Goal: Transaction & Acquisition: Purchase product/service

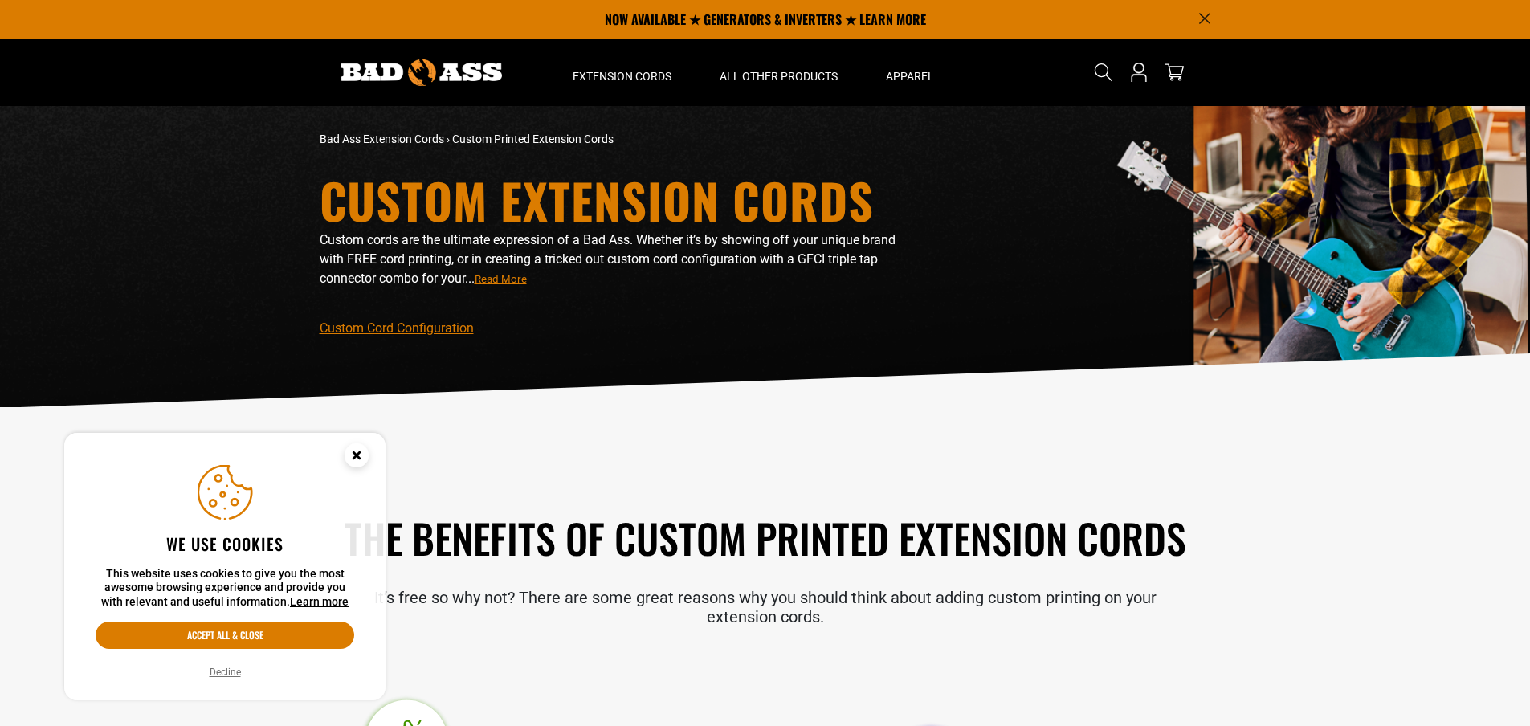
click at [354, 455] on circle "Cookie Consent" at bounding box center [357, 455] width 24 height 24
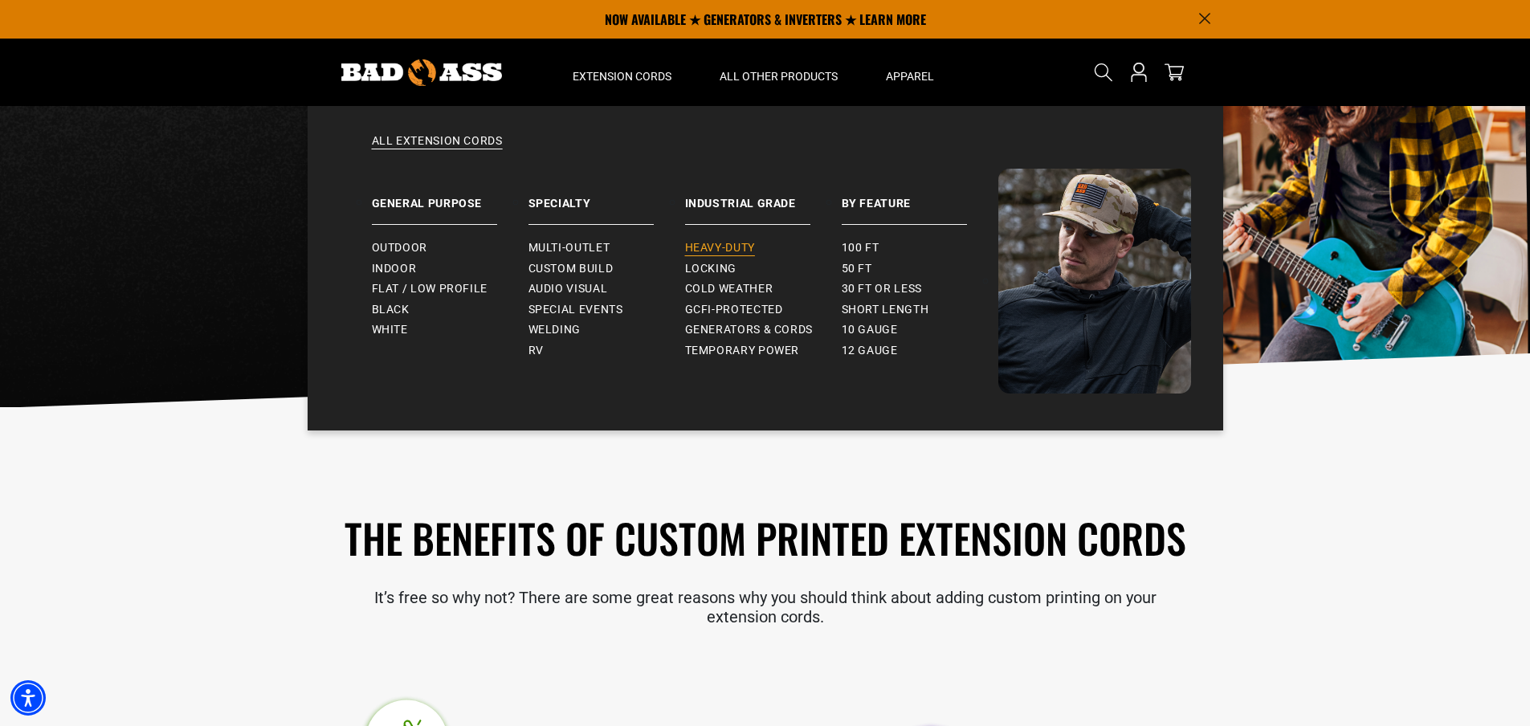
click at [722, 244] on span "Heavy-Duty" at bounding box center [720, 248] width 70 height 14
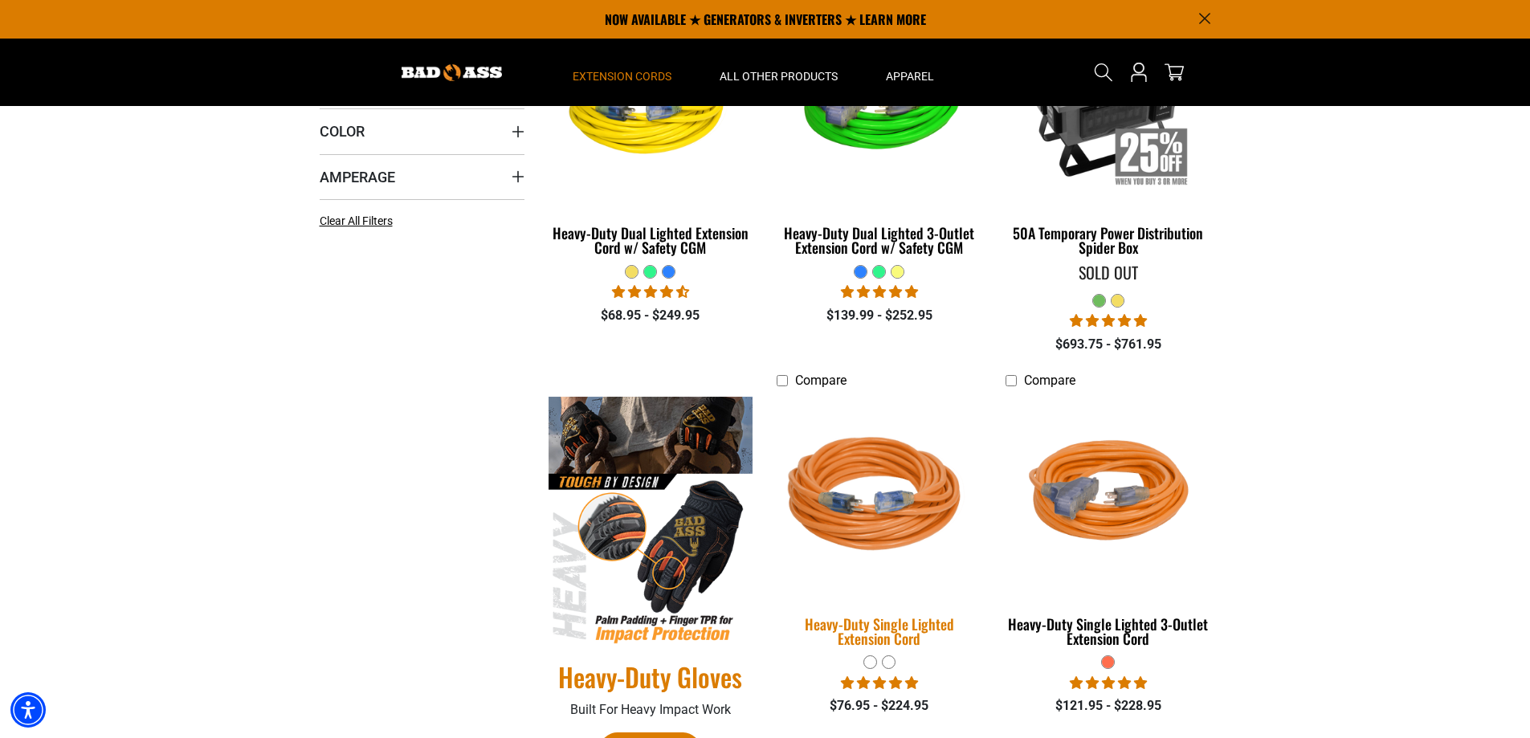
scroll to position [482, 0]
click at [882, 525] on img at bounding box center [879, 498] width 225 height 206
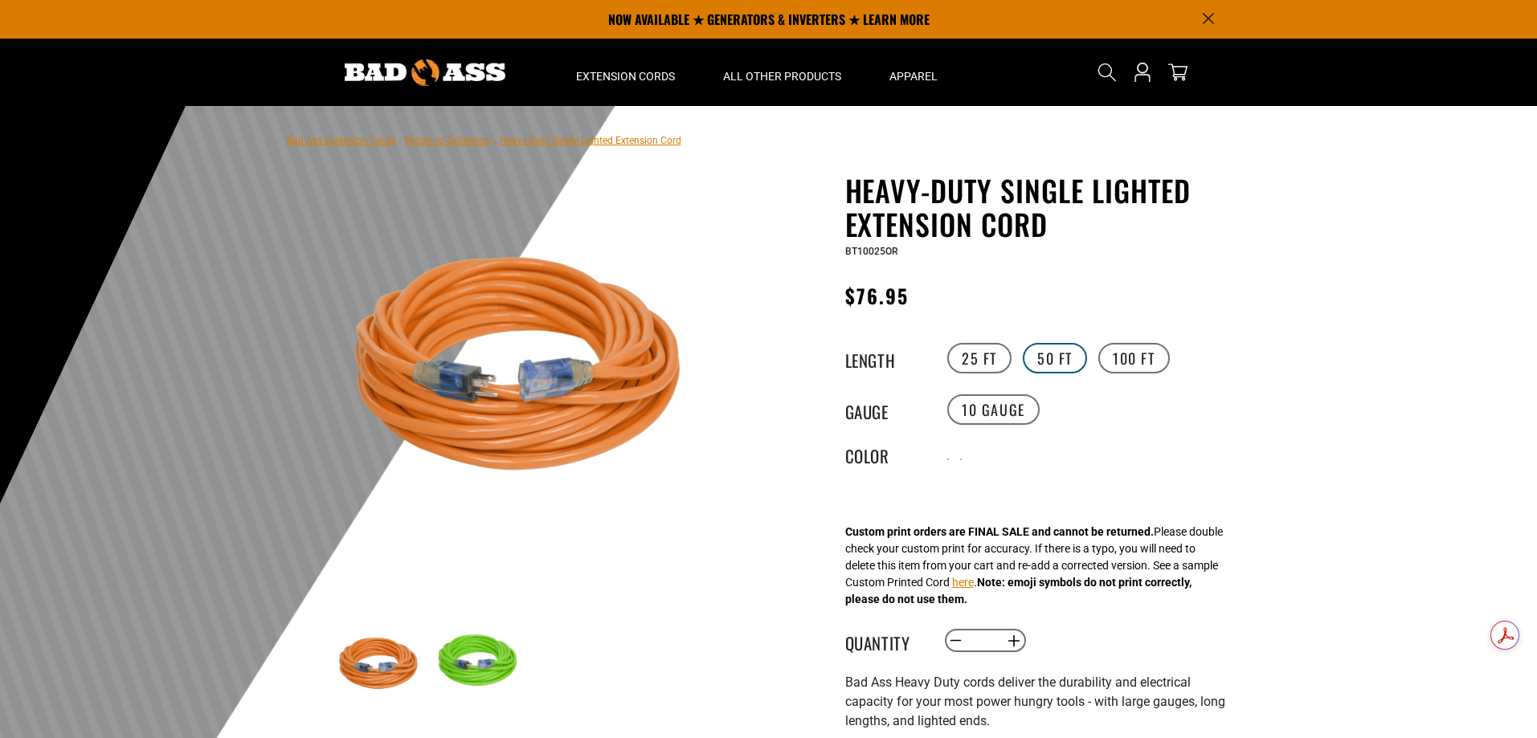
click at [1052, 357] on label "50 FT" at bounding box center [1055, 358] width 64 height 31
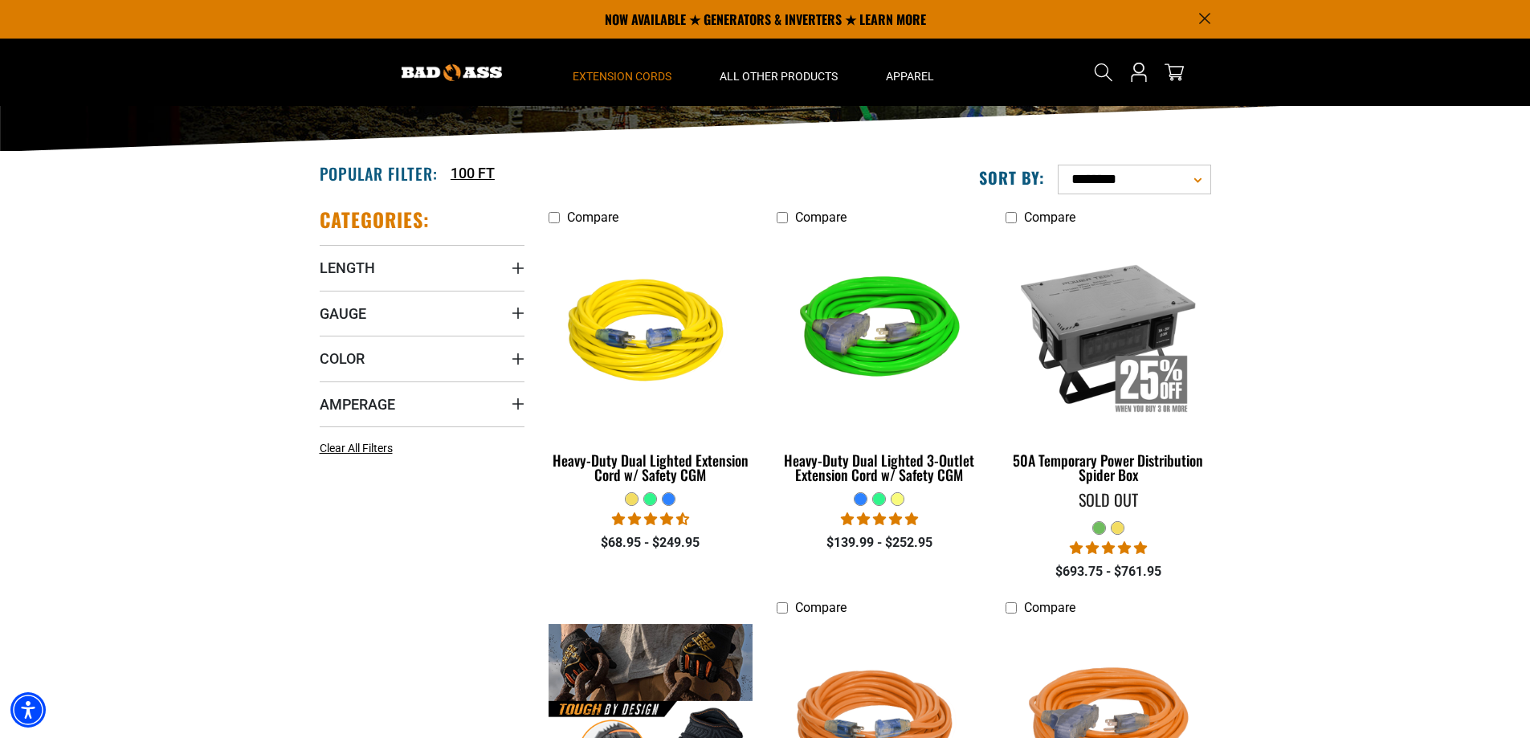
scroll to position [241, 0]
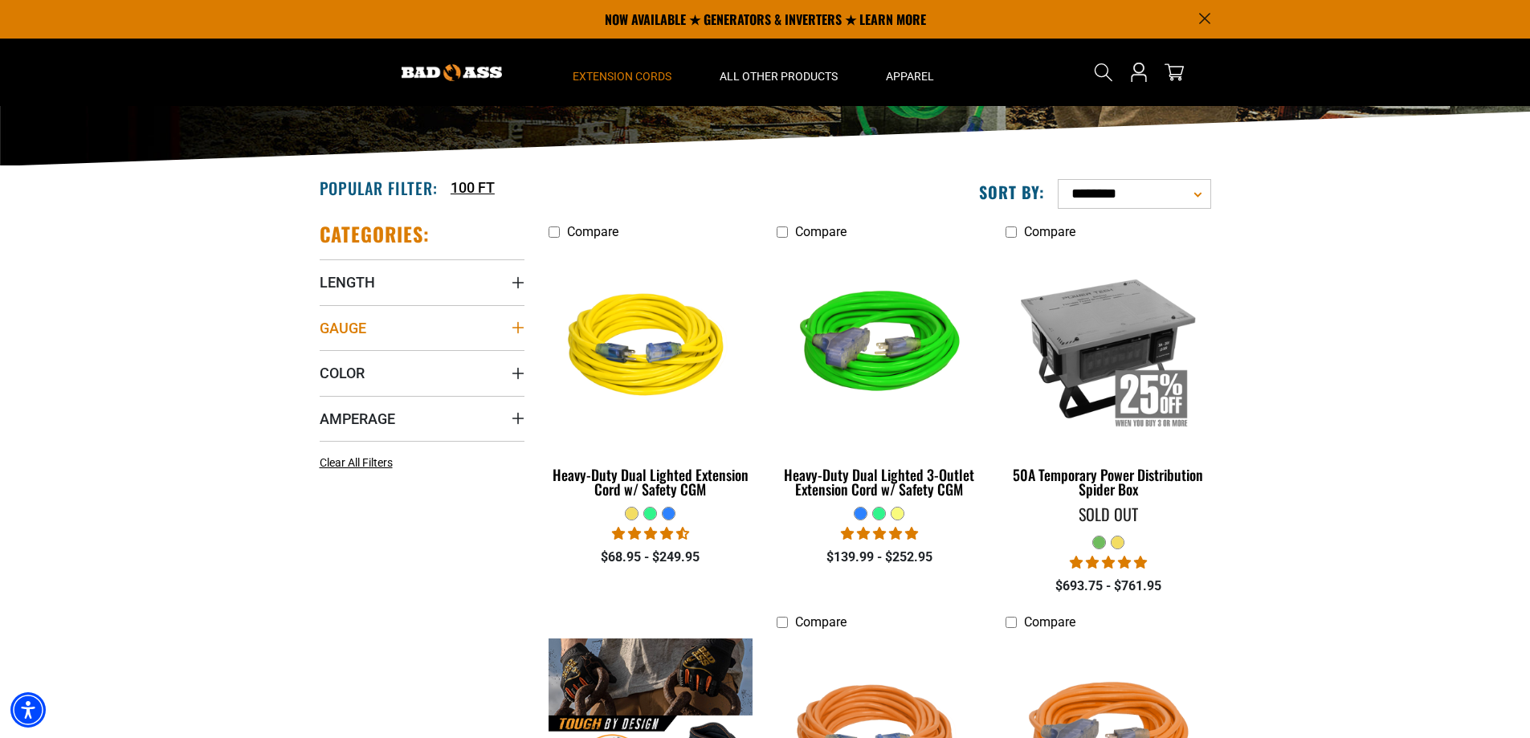
click at [400, 333] on summary "Gauge" at bounding box center [422, 327] width 205 height 45
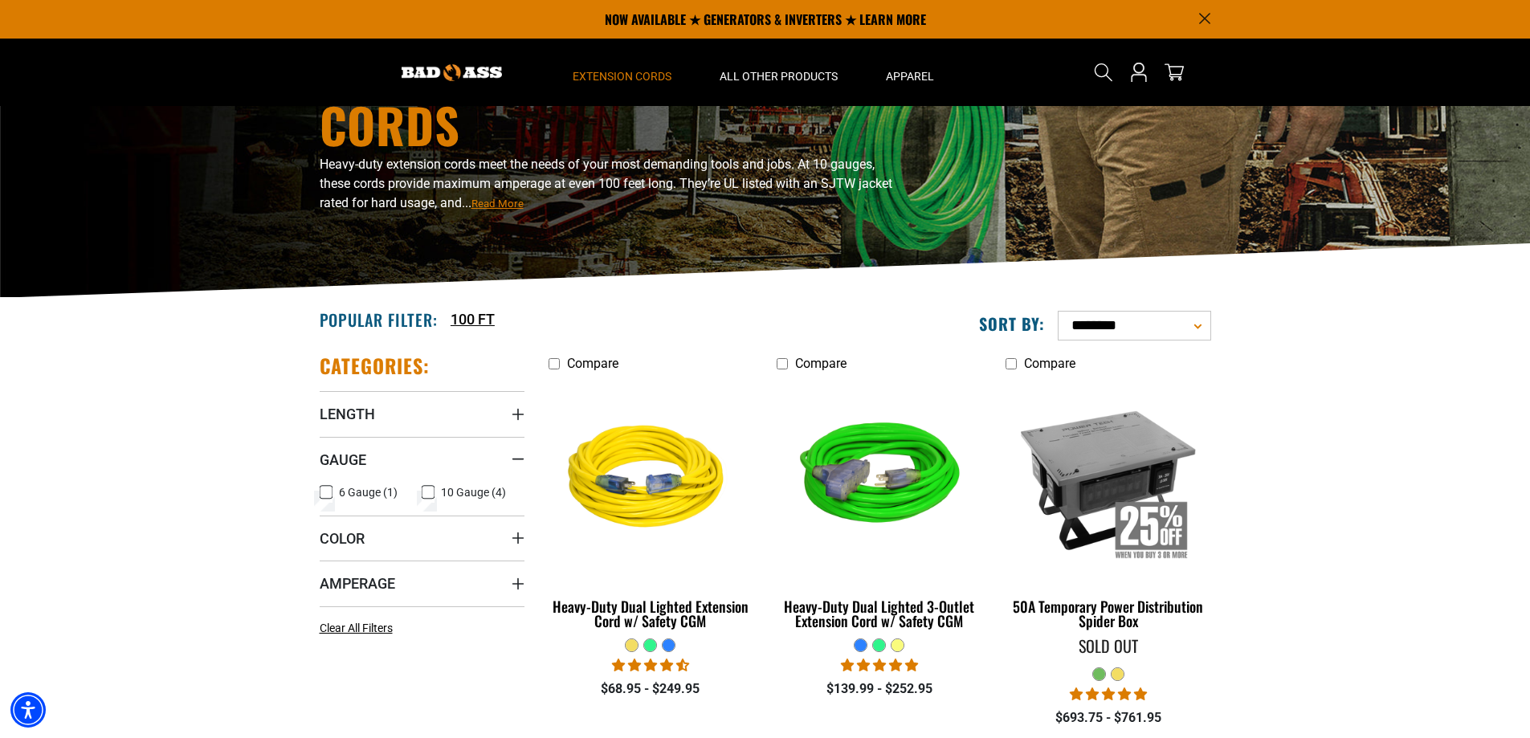
scroll to position [0, 0]
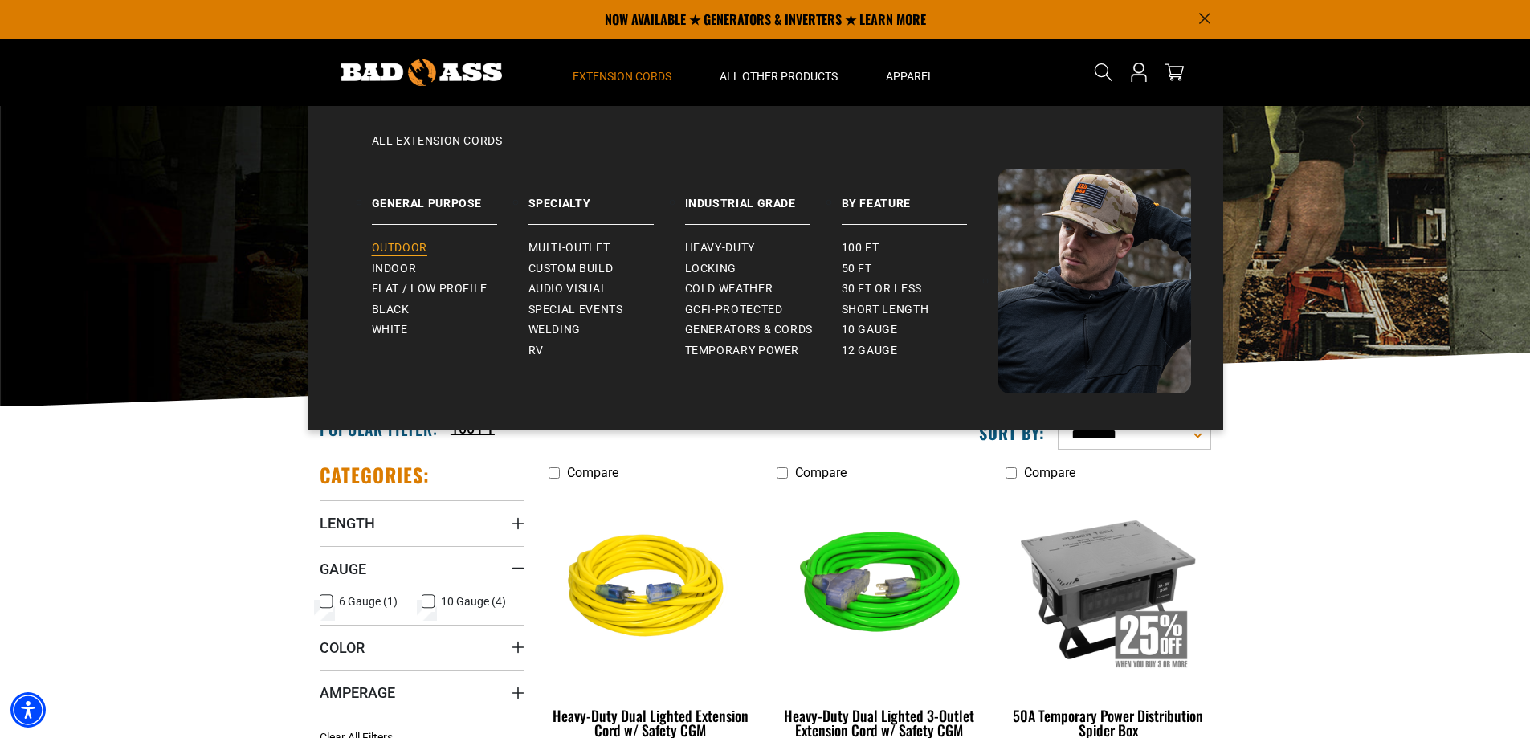
click at [393, 247] on span "Outdoor" at bounding box center [399, 248] width 55 height 14
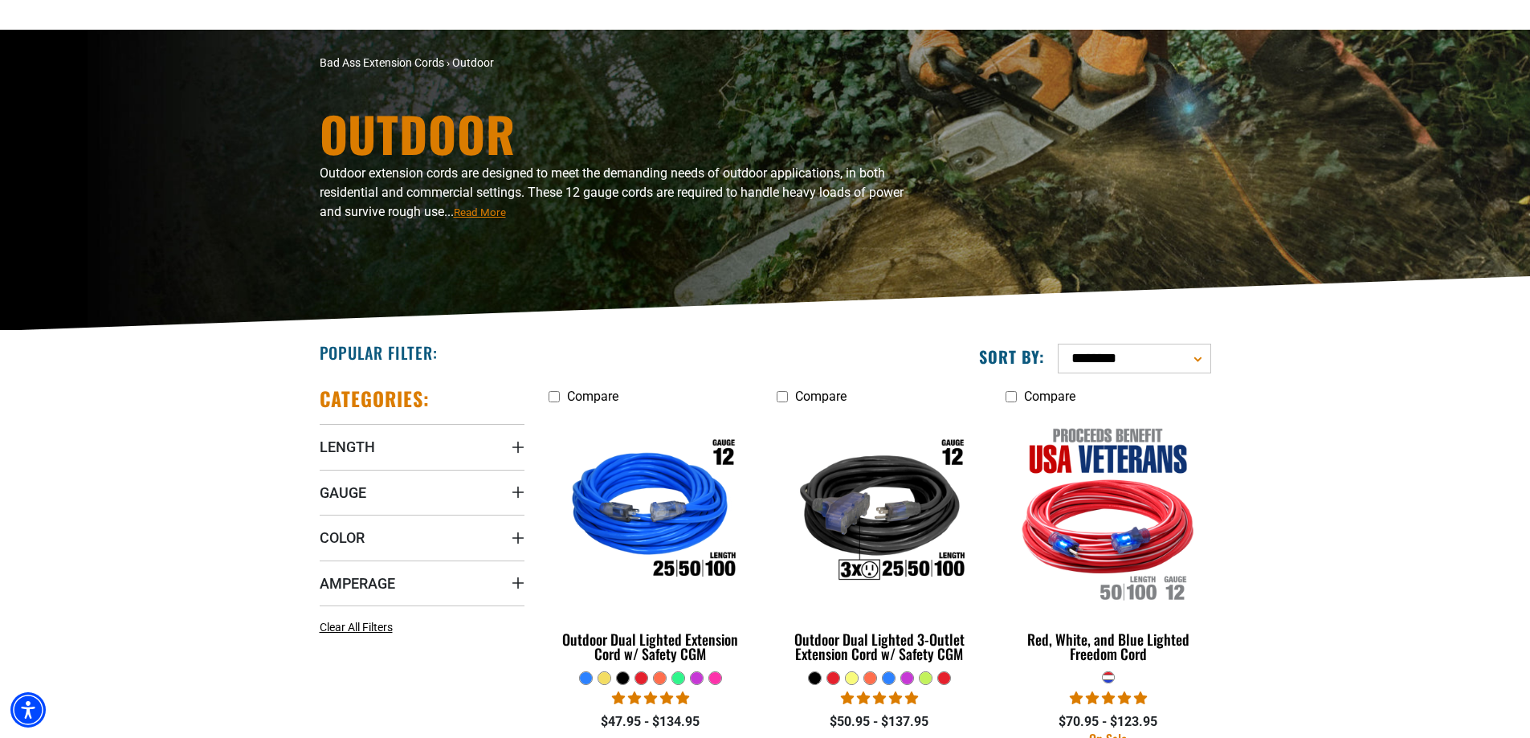
scroll to position [241, 0]
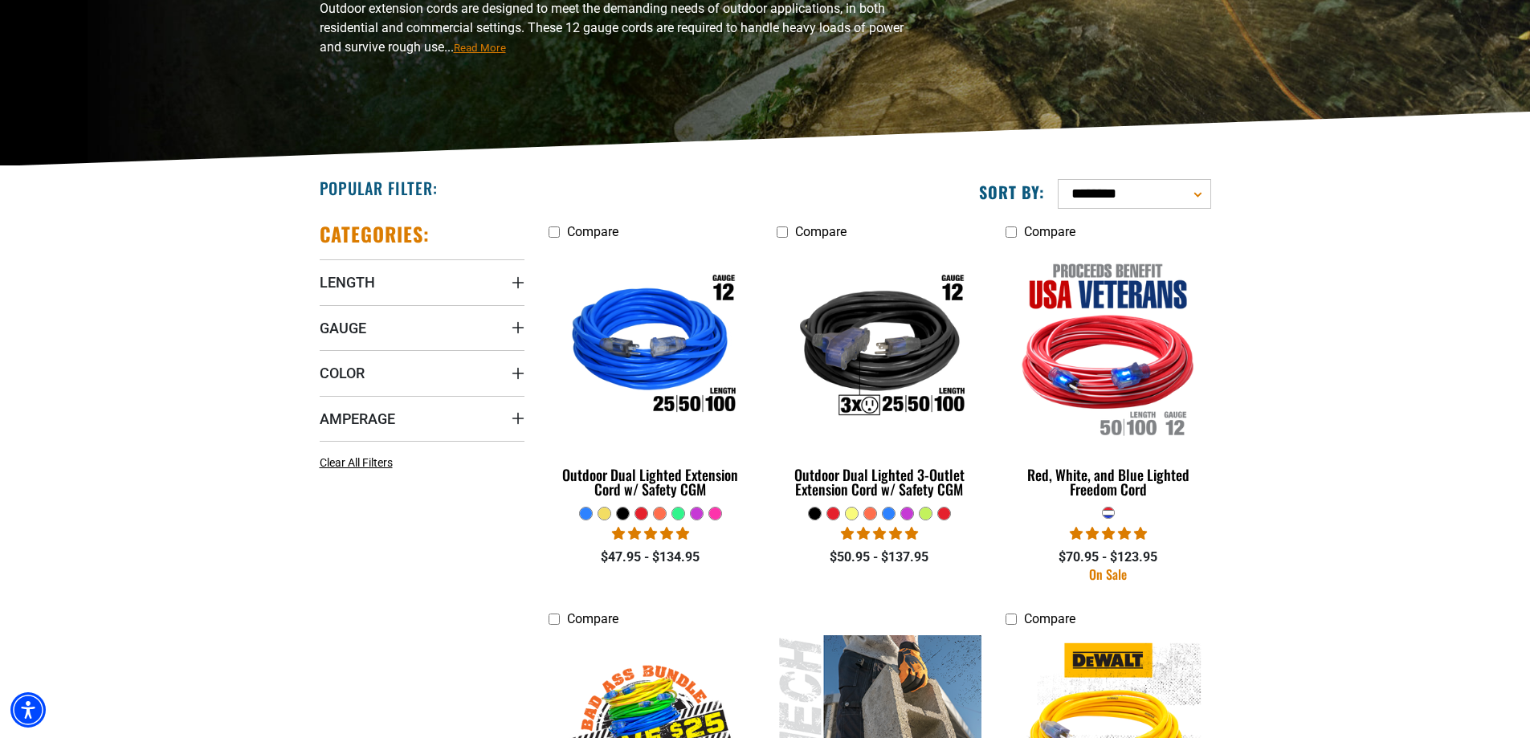
click at [660, 516] on div at bounding box center [660, 514] width 12 height 12
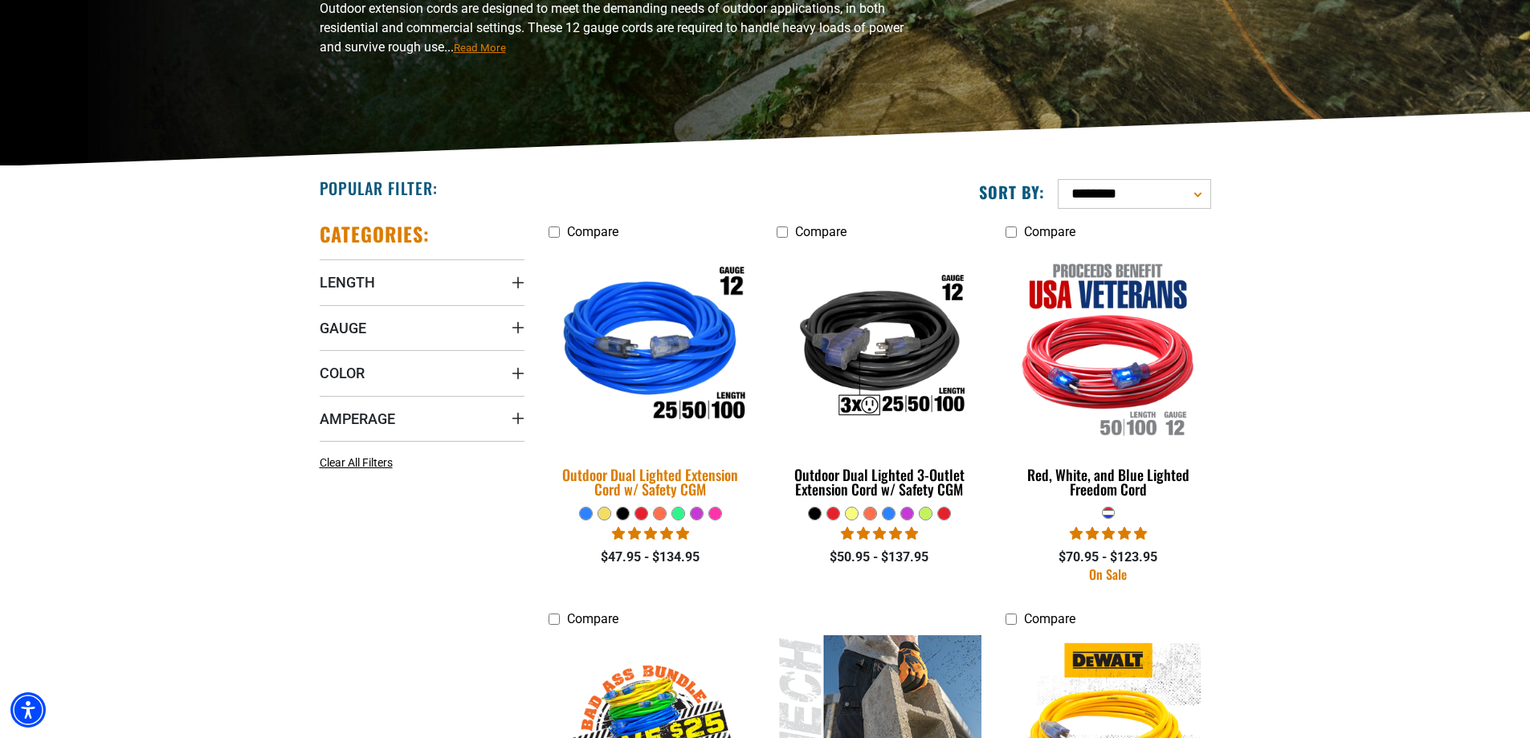
click at [658, 325] on img at bounding box center [650, 348] width 225 height 206
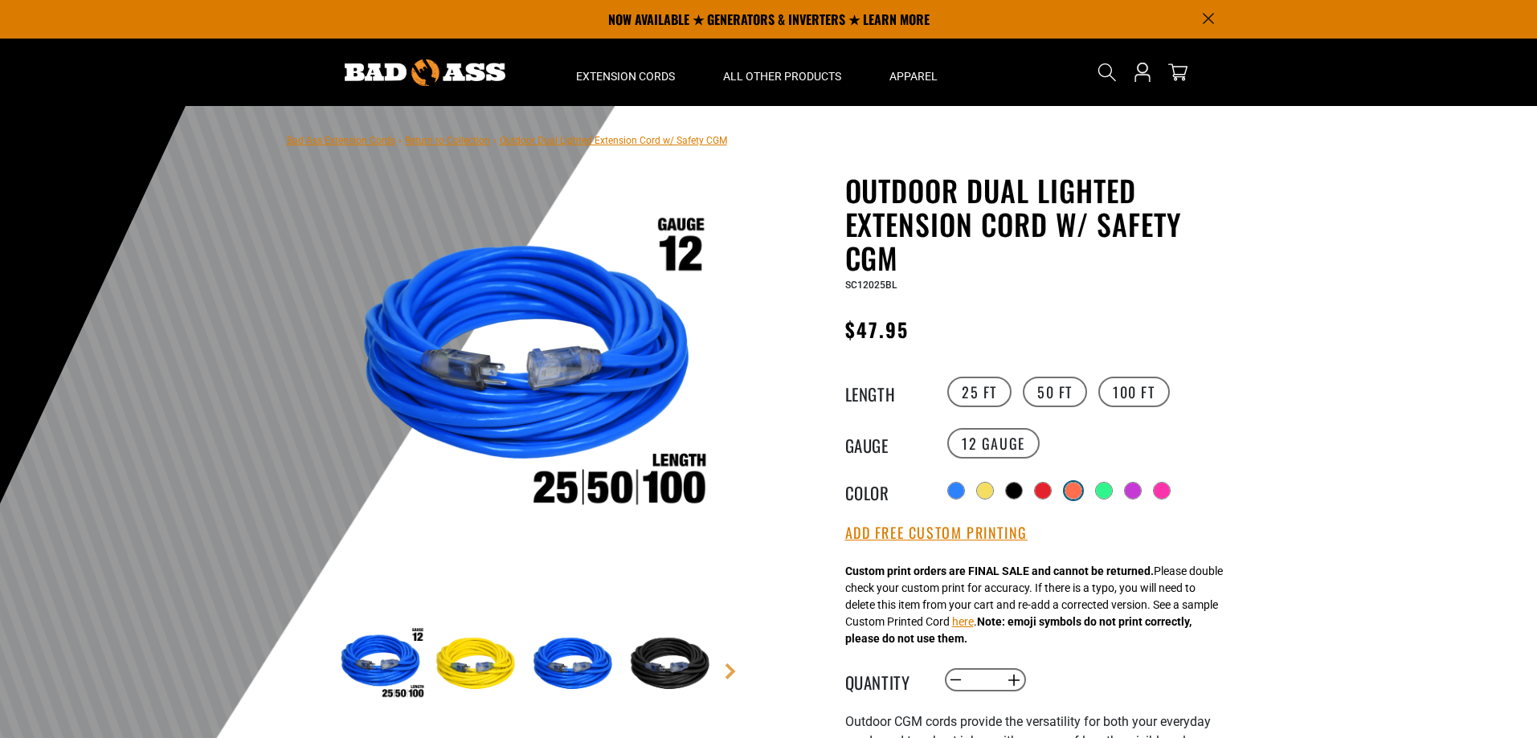
click at [1076, 483] on div at bounding box center [1073, 491] width 16 height 16
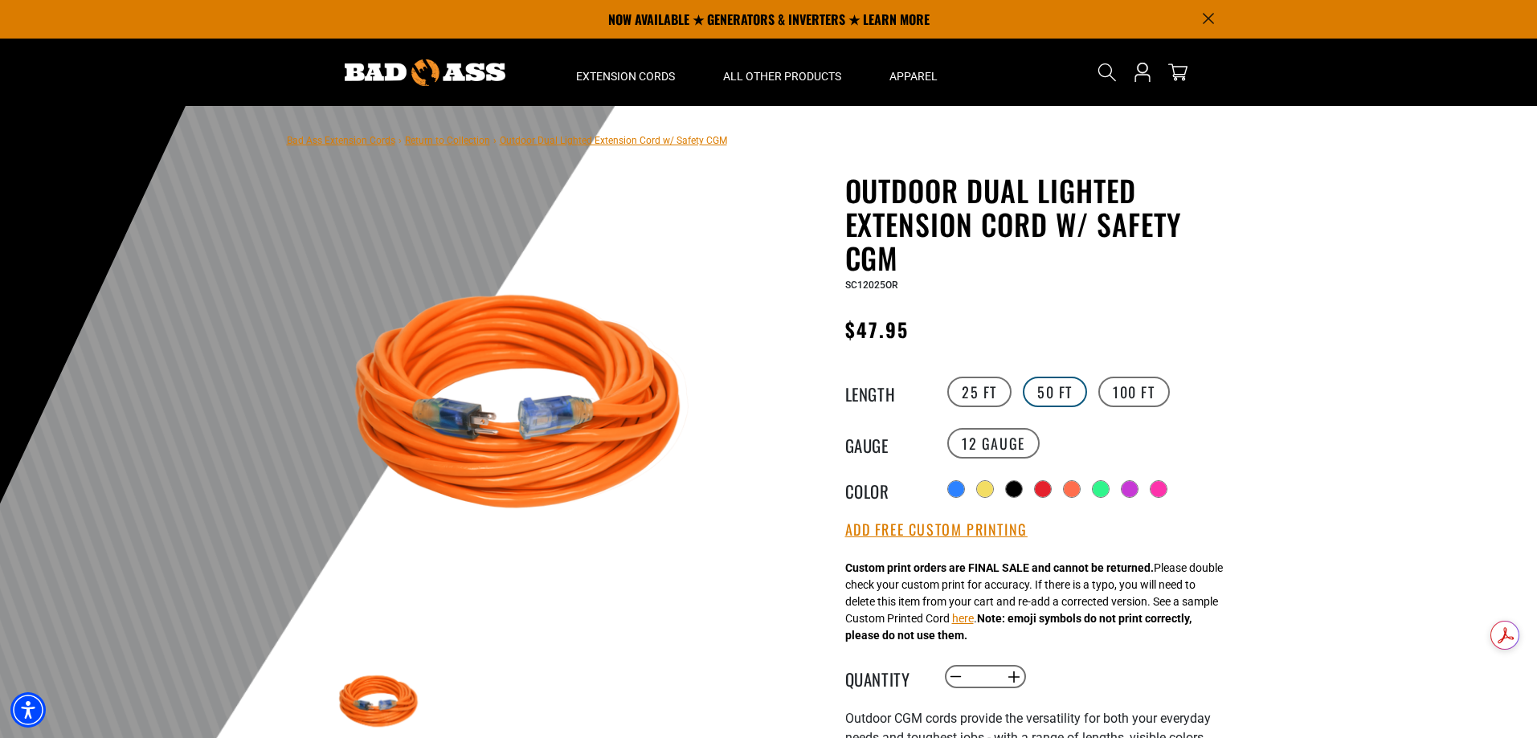
click at [1048, 392] on label "50 FT" at bounding box center [1055, 392] width 64 height 31
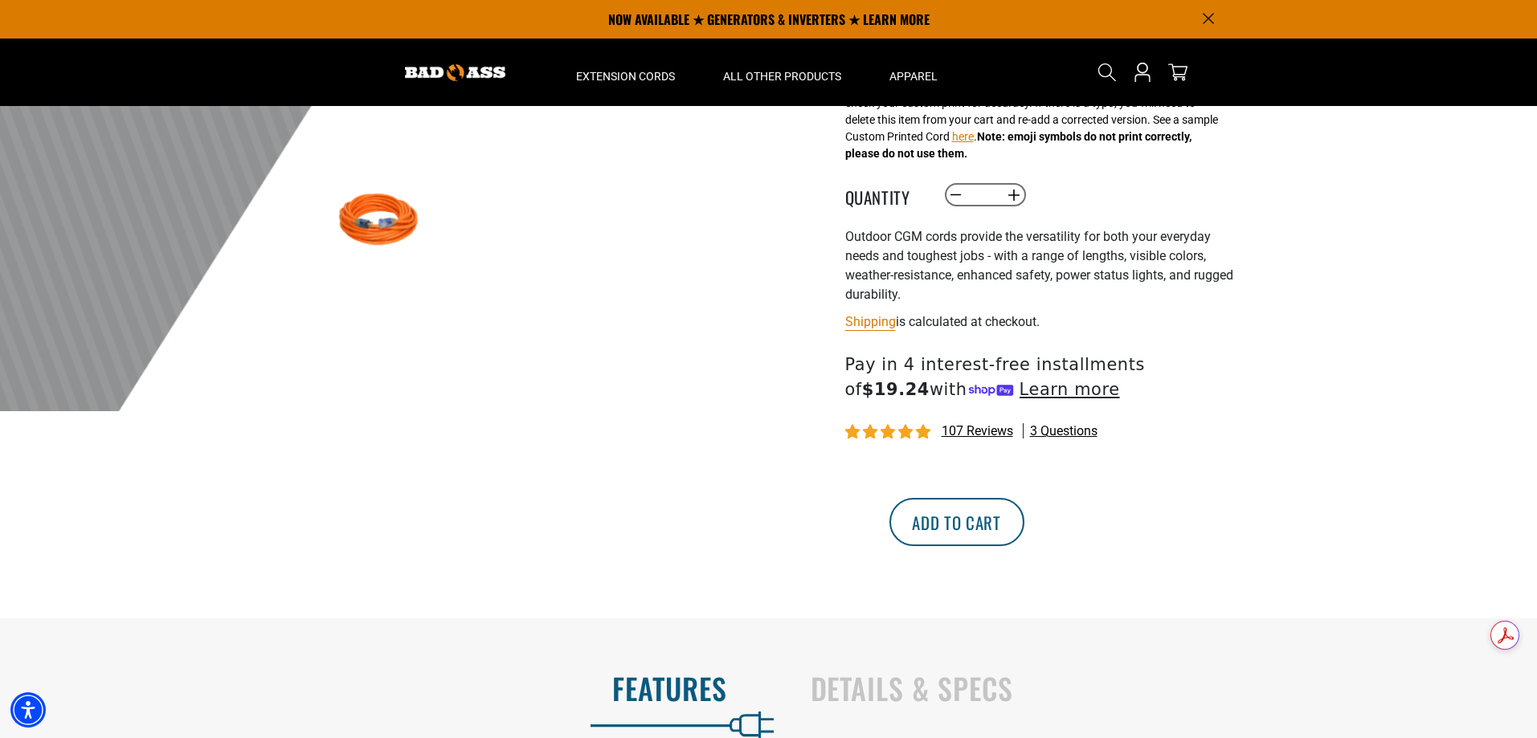
scroll to position [321, 0]
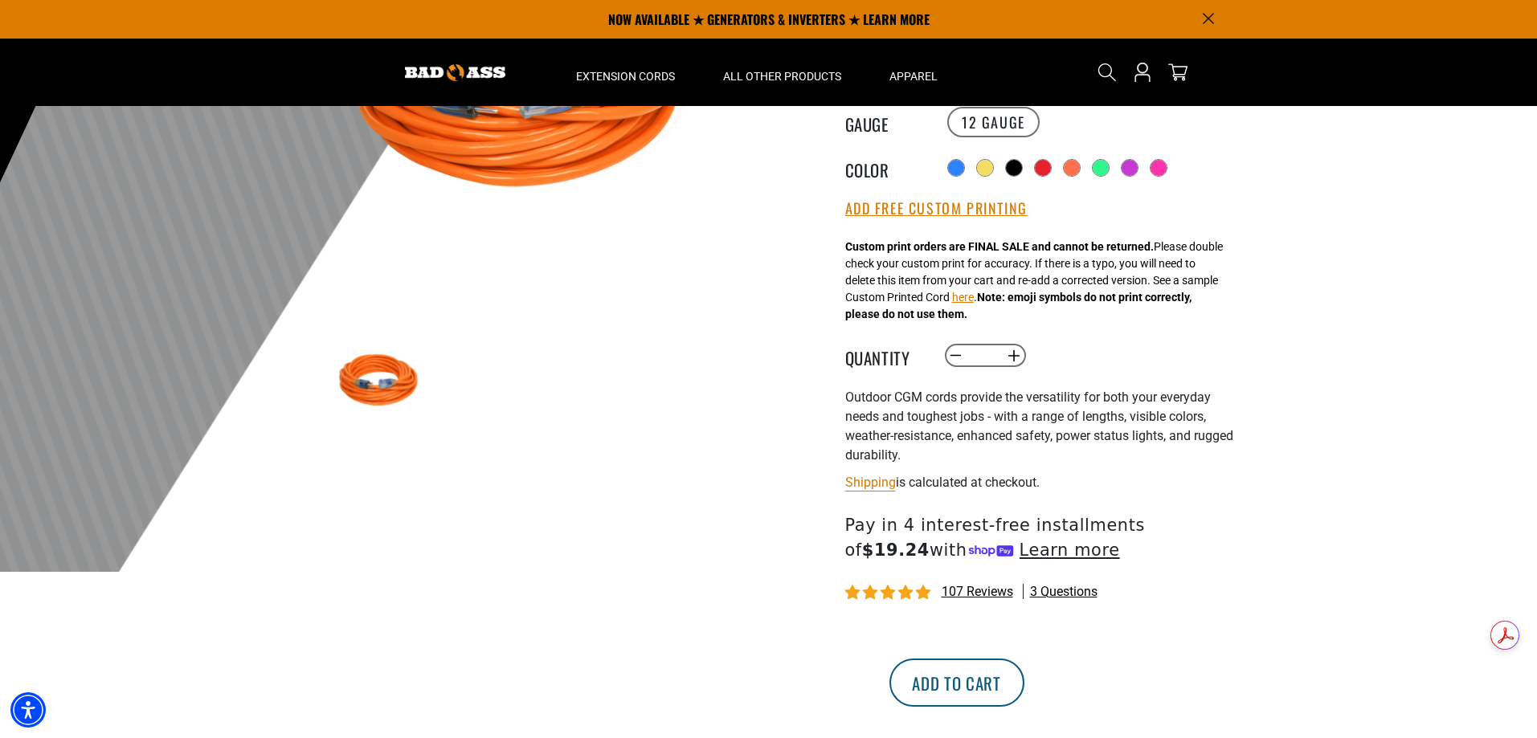
click at [1024, 682] on button "Add to cart" at bounding box center [956, 683] width 135 height 48
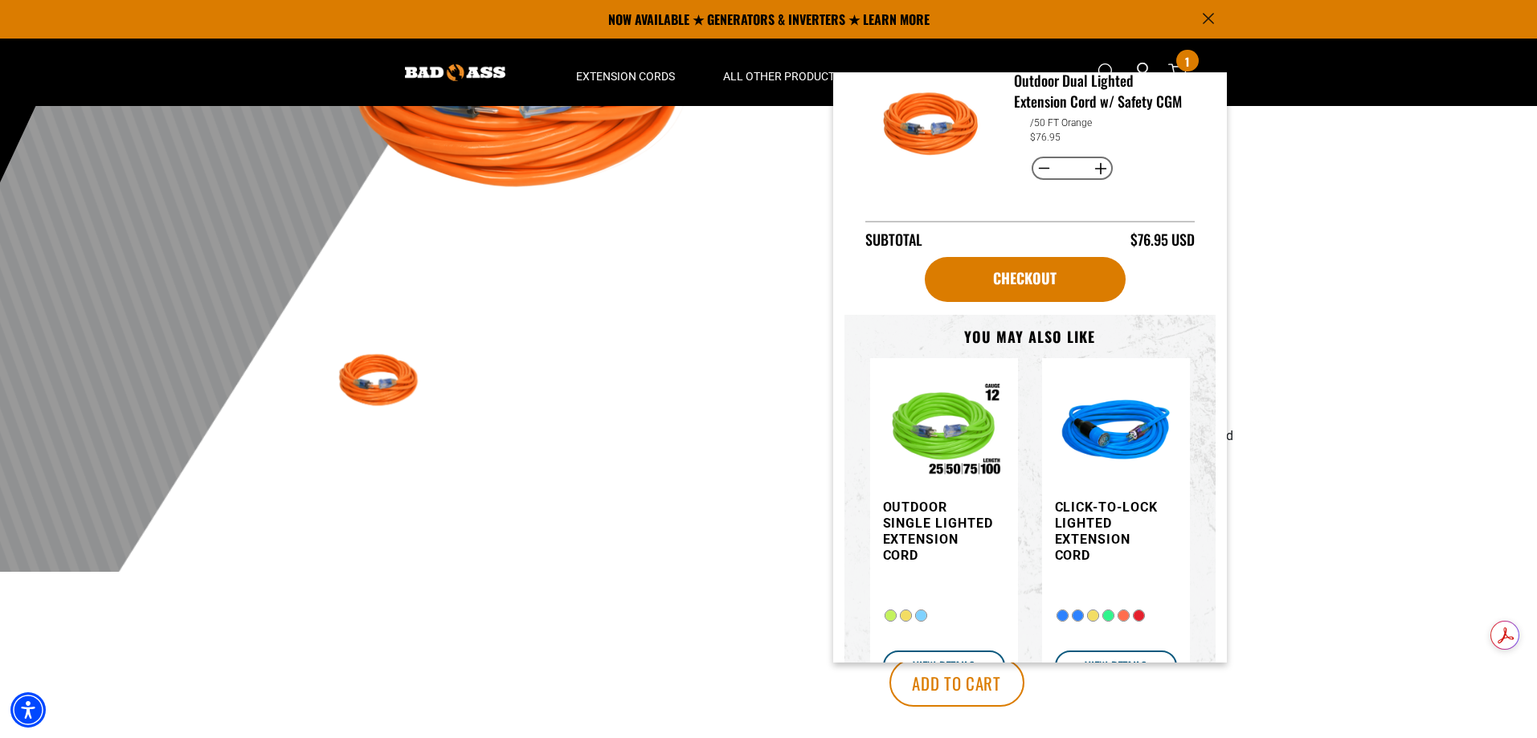
scroll to position [0, 0]
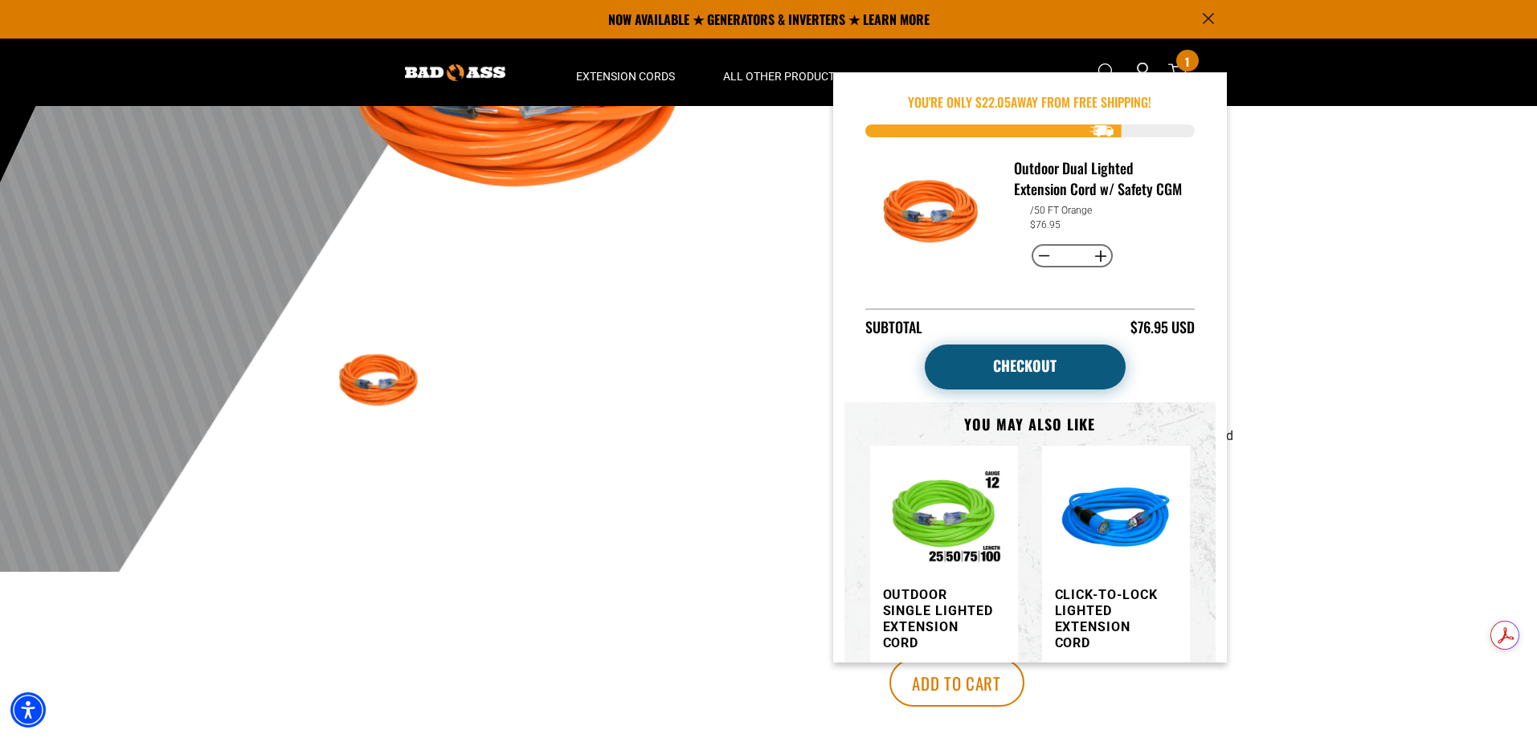
click at [1047, 374] on link "Checkout" at bounding box center [1025, 367] width 201 height 45
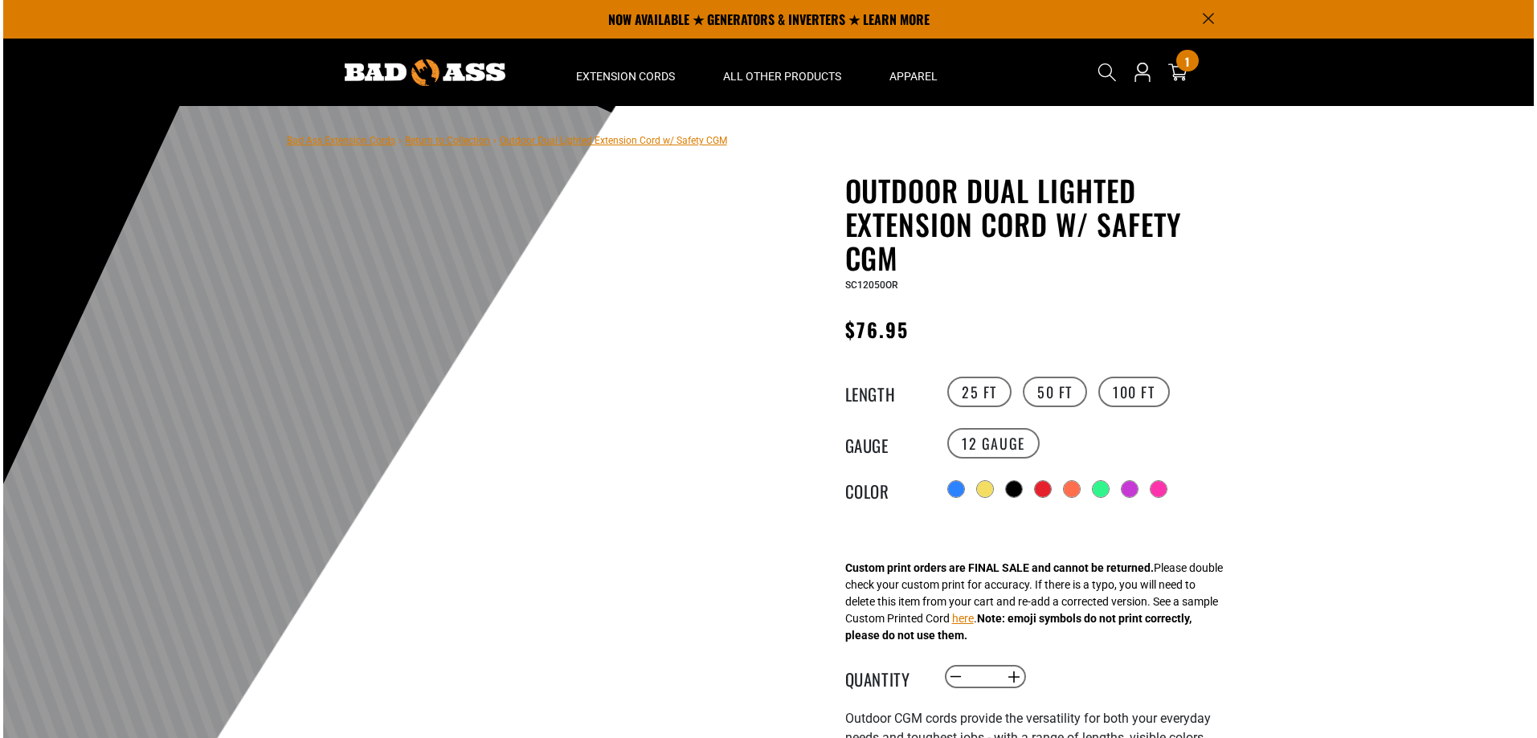
scroll to position [321, 0]
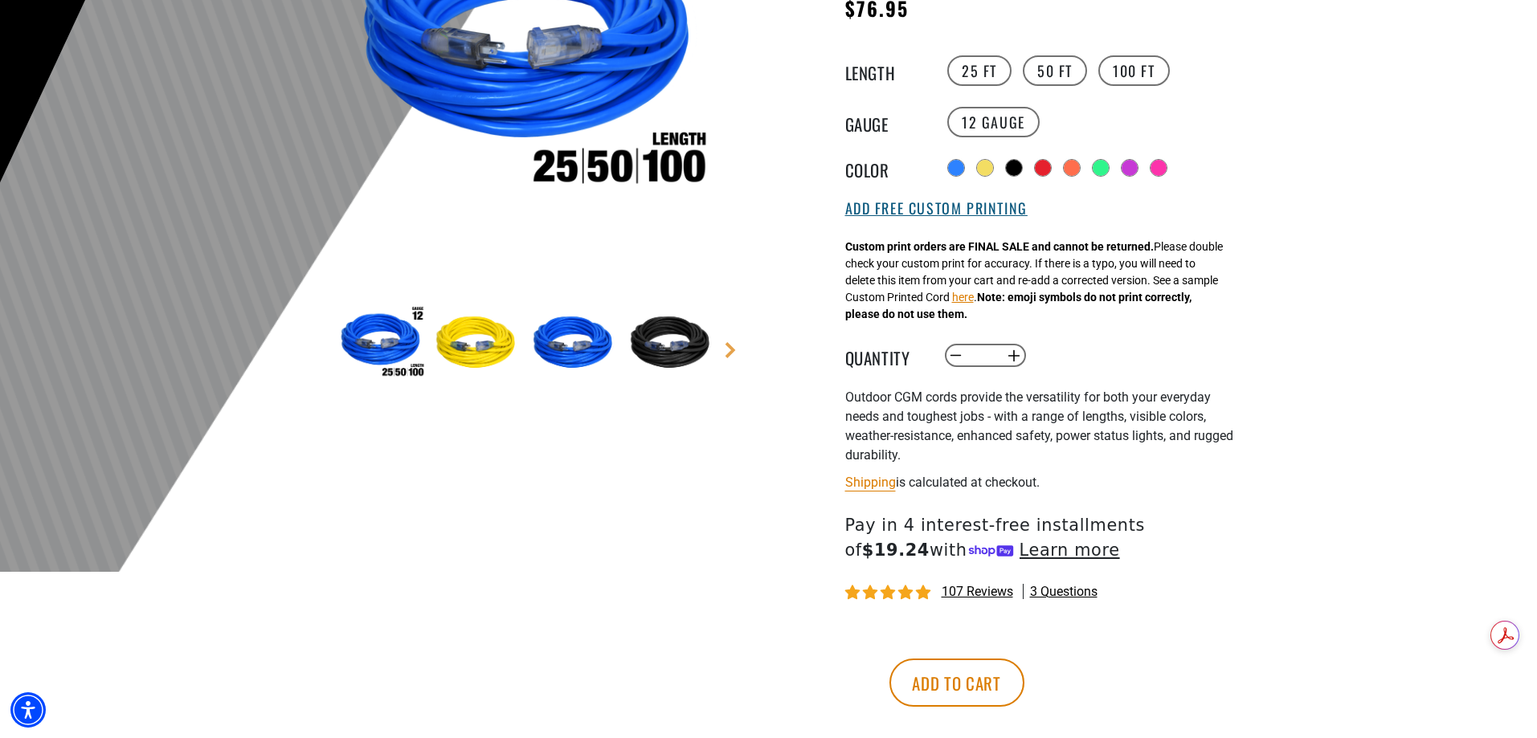
click at [884, 208] on button "Add Free Custom Printing" at bounding box center [936, 209] width 182 height 18
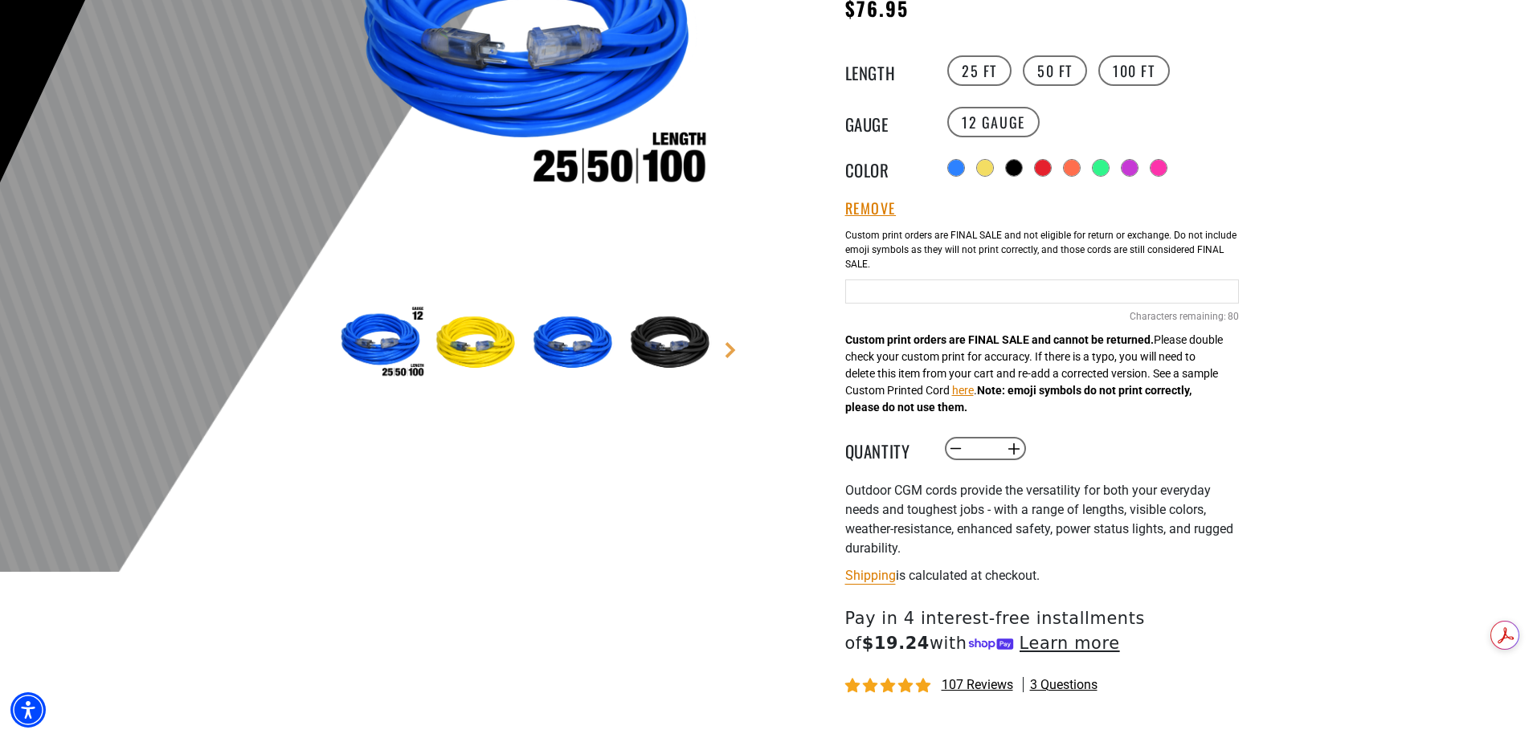
click at [873, 289] on input "Orange Cables" at bounding box center [1042, 292] width 394 height 24
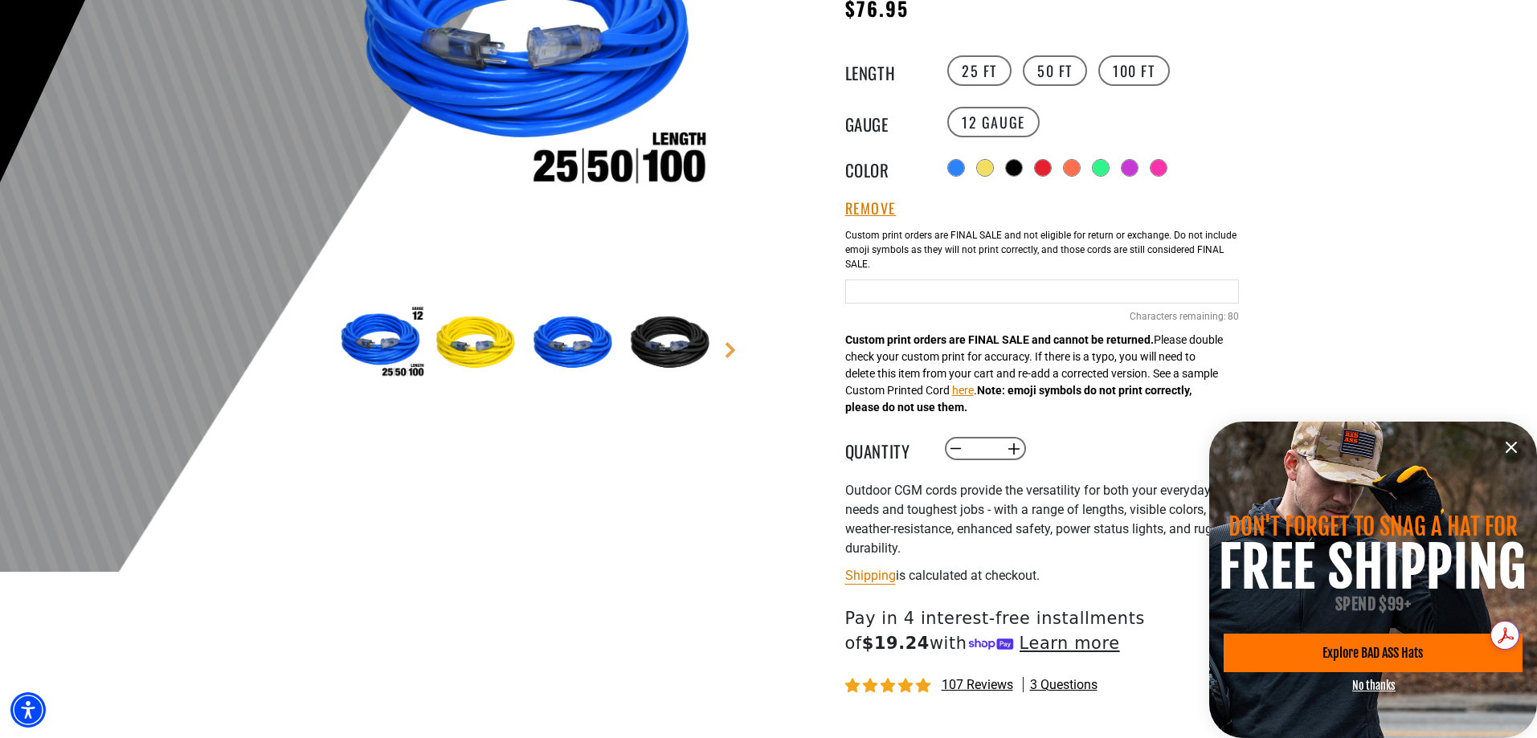
click at [1511, 449] on icon "information" at bounding box center [1510, 447] width 19 height 19
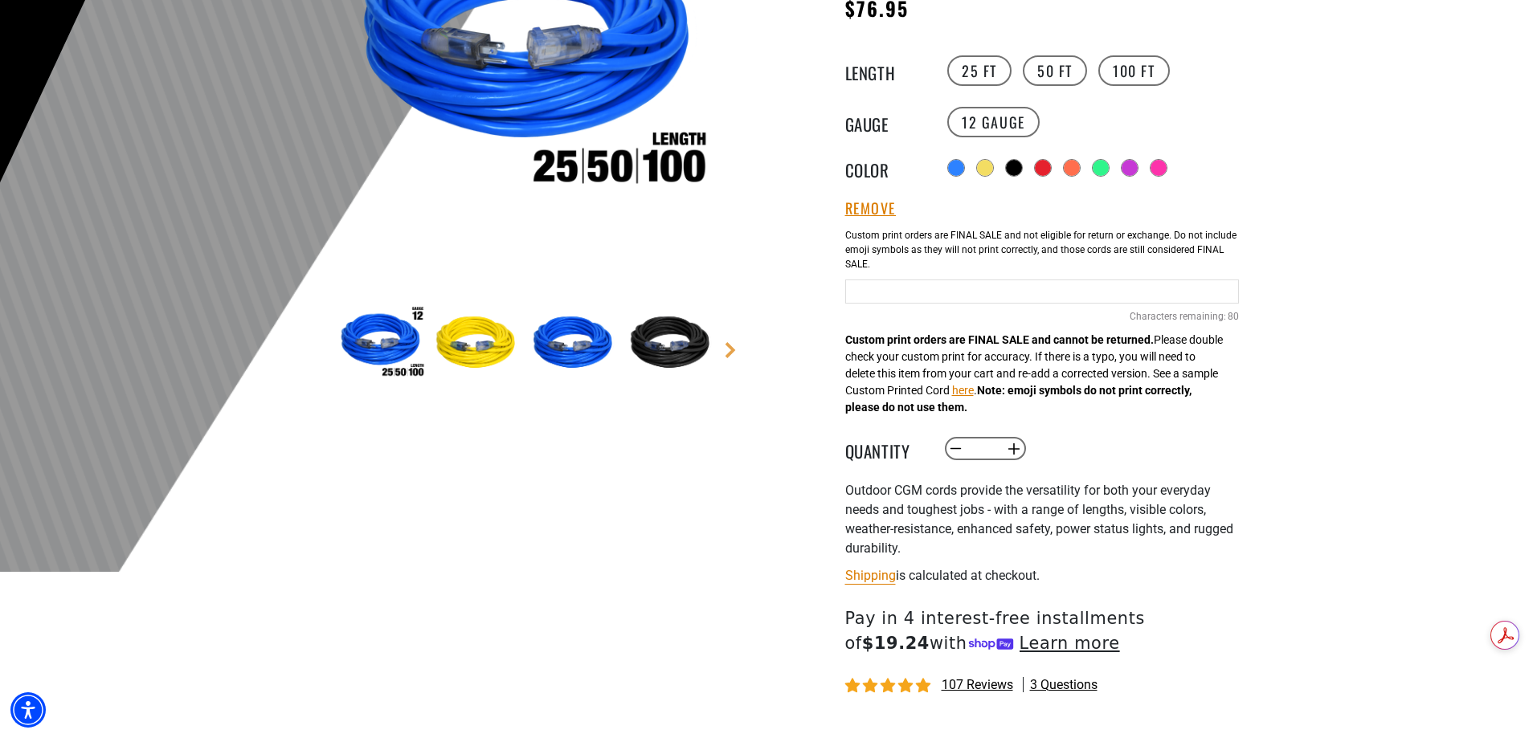
click at [1424, 329] on div at bounding box center [768, 178] width 1537 height 787
